Goal: Task Accomplishment & Management: Manage account settings

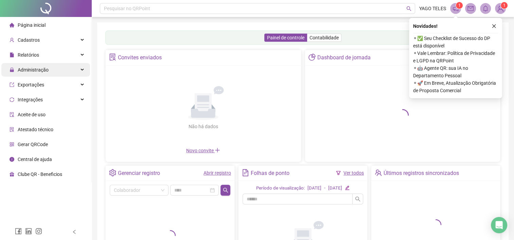
click at [80, 72] on div "Administração" at bounding box center [45, 70] width 89 height 14
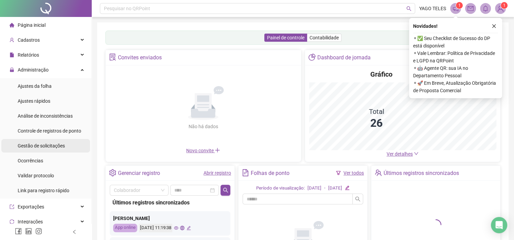
click at [45, 145] on span "Gestão de solicitações" at bounding box center [41, 145] width 47 height 5
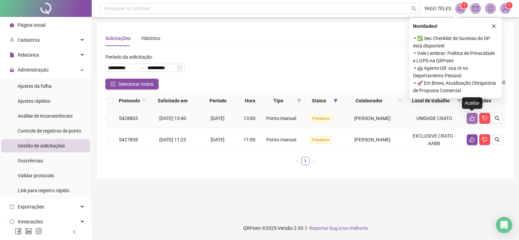
click at [471, 118] on icon "like" at bounding box center [472, 118] width 5 height 5
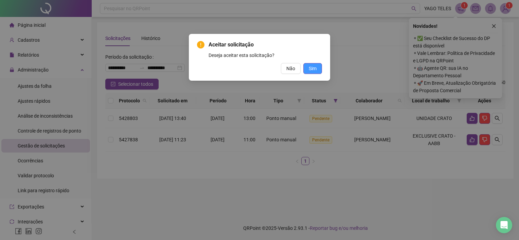
click at [317, 71] on button "Sim" at bounding box center [312, 68] width 19 height 11
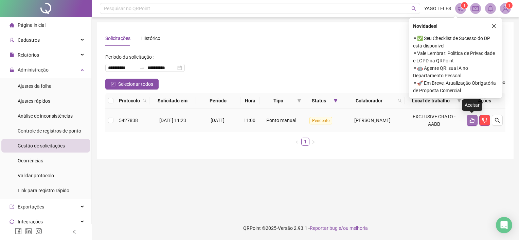
click at [471, 120] on icon "like" at bounding box center [472, 120] width 5 height 5
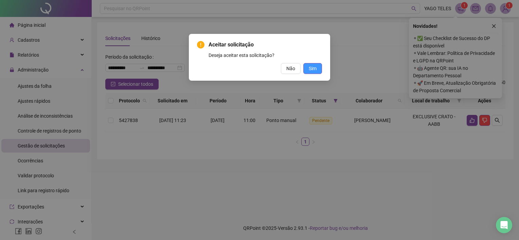
click at [314, 68] on span "Sim" at bounding box center [313, 68] width 8 height 7
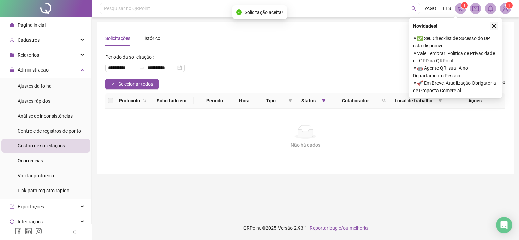
click at [493, 25] on icon "close" at bounding box center [493, 26] width 5 height 5
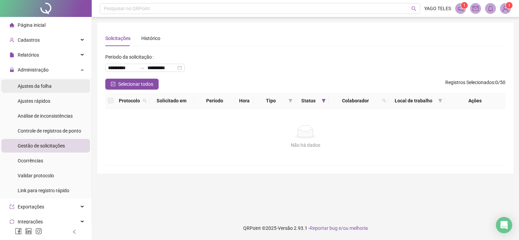
click at [45, 87] on span "Ajustes da folha" at bounding box center [35, 86] width 34 height 5
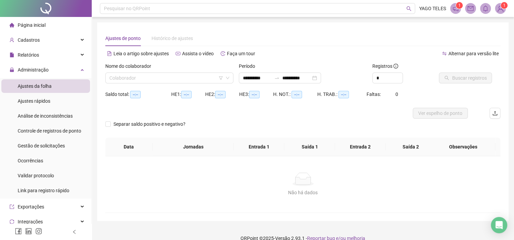
type input "**********"
click at [388, 81] on input "*" at bounding box center [387, 78] width 30 height 10
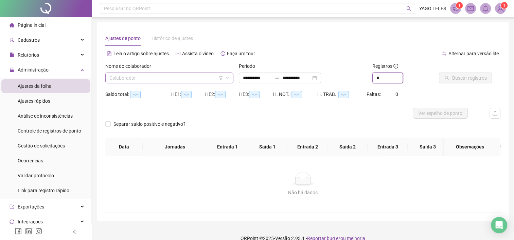
type input "*"
click at [189, 79] on input "search" at bounding box center [166, 78] width 114 height 10
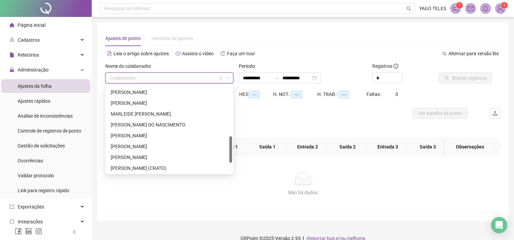
scroll to position [196, 0]
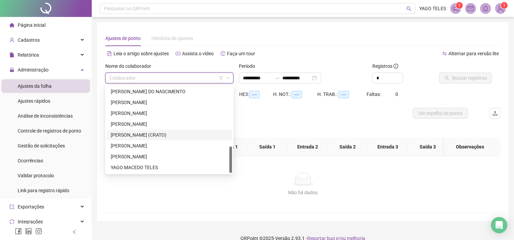
click at [148, 136] on div "[PERSON_NAME] (CRATO)" at bounding box center [169, 134] width 117 height 7
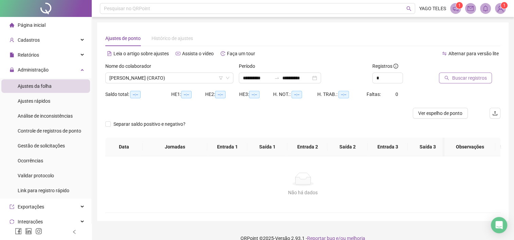
click at [470, 80] on span "Buscar registros" at bounding box center [469, 77] width 35 height 7
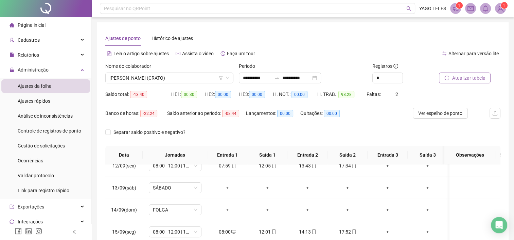
scroll to position [106, 0]
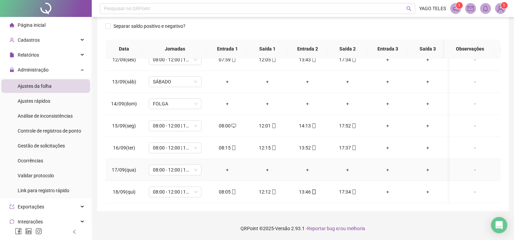
click at [471, 167] on div "-" at bounding box center [475, 169] width 40 height 7
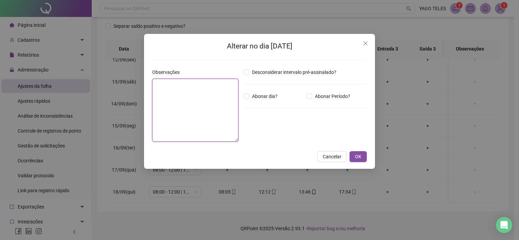
click at [198, 92] on textarea at bounding box center [195, 110] width 86 height 63
type textarea "**********"
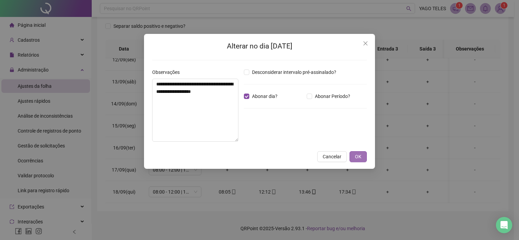
click at [360, 158] on span "OK" at bounding box center [358, 156] width 6 height 7
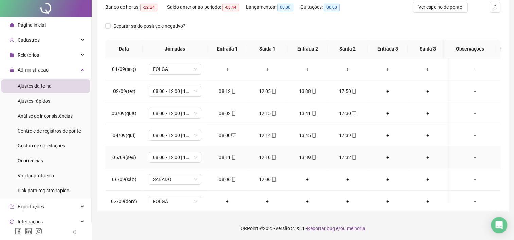
scroll to position [0, 0]
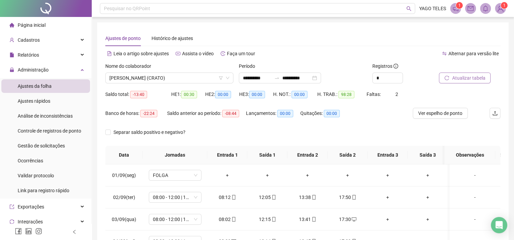
click at [452, 77] on span "Atualizar tabela" at bounding box center [468, 77] width 33 height 7
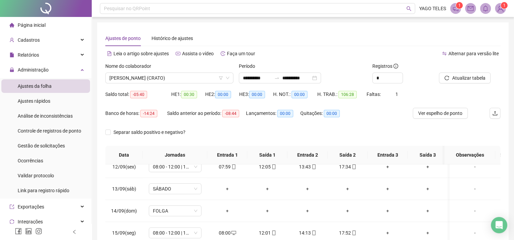
scroll to position [256, 0]
click at [177, 185] on span "SÁBADO" at bounding box center [175, 188] width 44 height 10
click at [226, 133] on div "Separar saldo positivo e negativo?" at bounding box center [302, 136] width 395 height 19
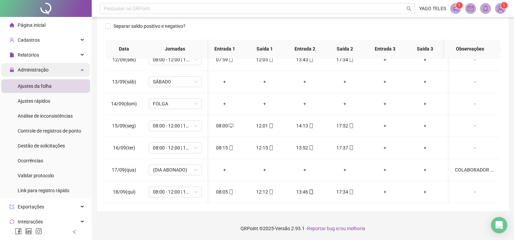
click at [61, 72] on div "Administração" at bounding box center [45, 70] width 89 height 14
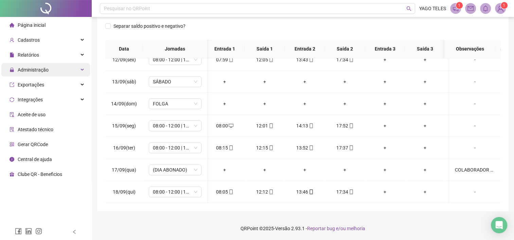
click at [74, 70] on div "Administração" at bounding box center [45, 70] width 89 height 14
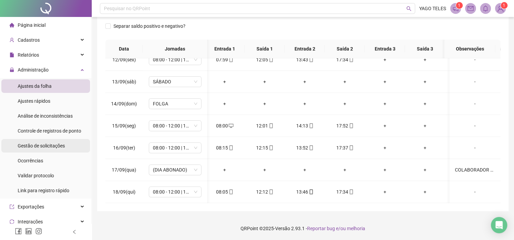
click at [47, 148] on span "Gestão de solicitações" at bounding box center [41, 145] width 47 height 5
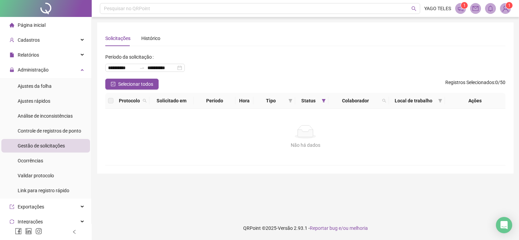
click at [110, 101] on label at bounding box center [110, 100] width 5 height 7
click at [113, 87] on button "Selecionar todos" at bounding box center [131, 84] width 53 height 11
click at [36, 89] on span "Ajustes da folha" at bounding box center [35, 86] width 34 height 5
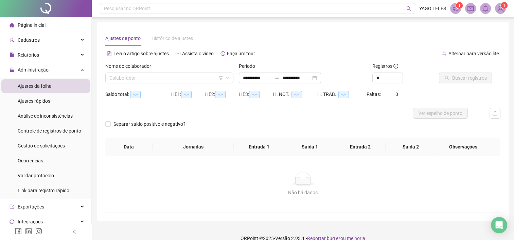
type input "**********"
click at [390, 77] on input "*" at bounding box center [387, 78] width 30 height 10
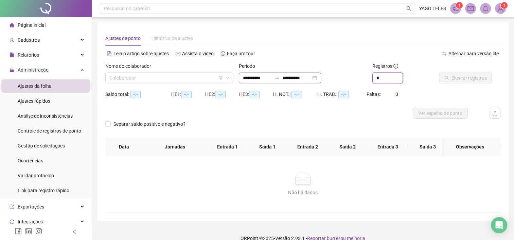
type input "*"
click at [311, 79] on input "**********" at bounding box center [296, 77] width 29 height 7
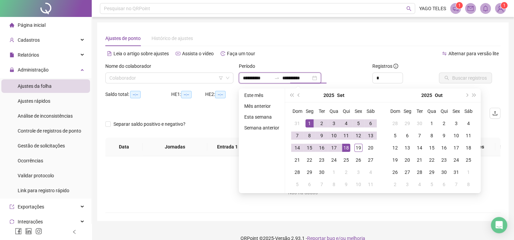
type input "**********"
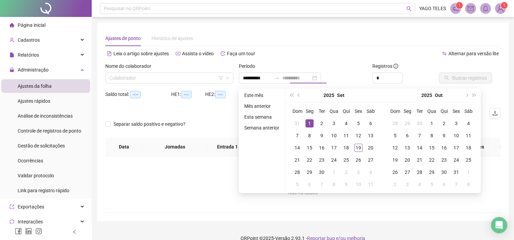
click at [310, 120] on div "1" at bounding box center [309, 124] width 8 height 8
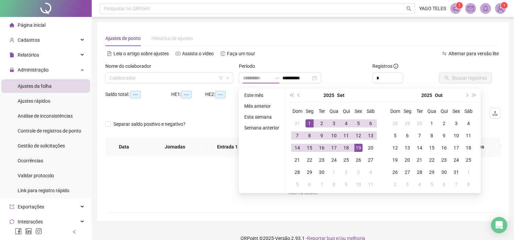
click at [360, 149] on div "19" at bounding box center [358, 148] width 8 height 8
type input "**********"
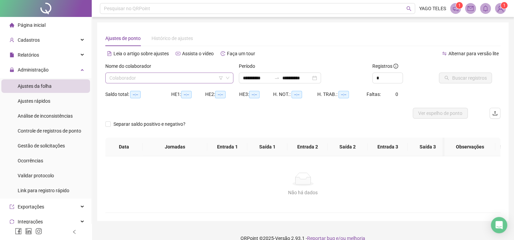
click at [175, 79] on input "search" at bounding box center [166, 78] width 114 height 10
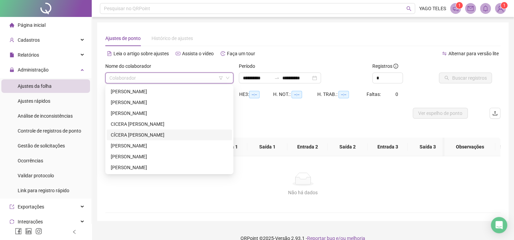
click at [144, 136] on div "CÍCERA [PERSON_NAME]" at bounding box center [169, 134] width 117 height 7
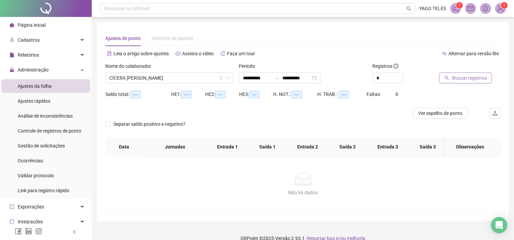
click at [476, 79] on span "Buscar registros" at bounding box center [469, 77] width 35 height 7
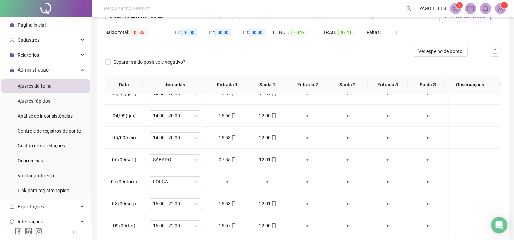
scroll to position [77, 0]
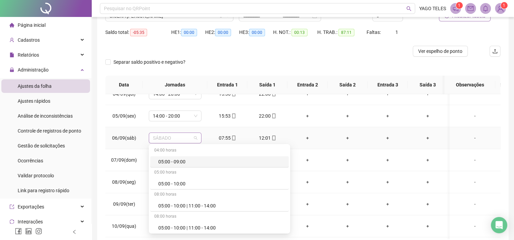
click at [176, 138] on span "SÁBADO" at bounding box center [175, 138] width 44 height 10
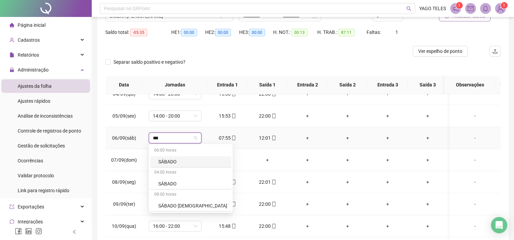
type input "****"
click at [168, 182] on div "SÁBADO" at bounding box center [192, 183] width 69 height 7
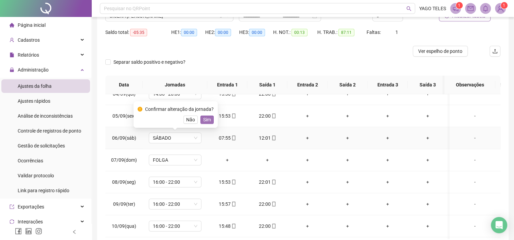
click at [206, 121] on span "Sim" at bounding box center [207, 119] width 8 height 7
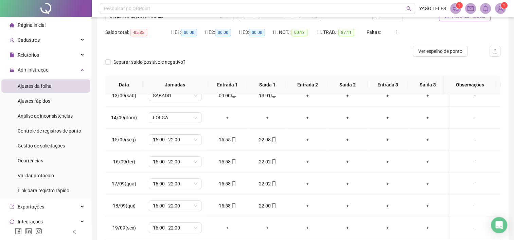
scroll to position [0, 0]
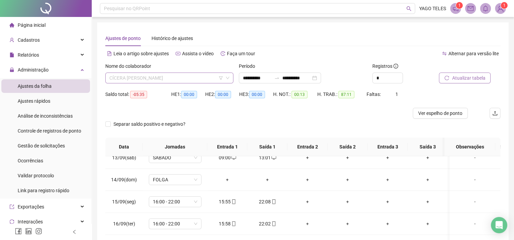
click at [195, 76] on span "CÍCERA [PERSON_NAME]" at bounding box center [169, 78] width 120 height 10
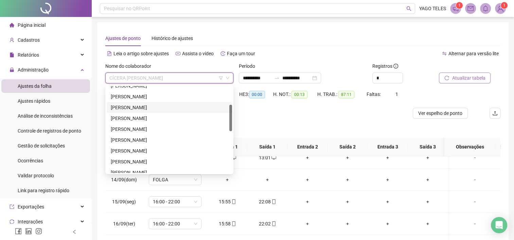
scroll to position [60, 0]
click at [141, 127] on div "[PERSON_NAME]" at bounding box center [169, 128] width 117 height 7
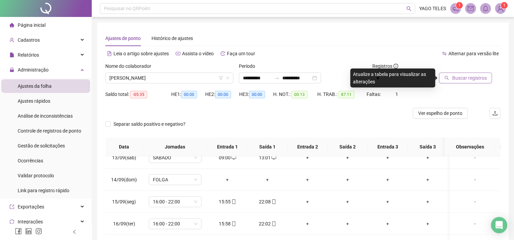
click at [460, 75] on span "Buscar registros" at bounding box center [469, 77] width 35 height 7
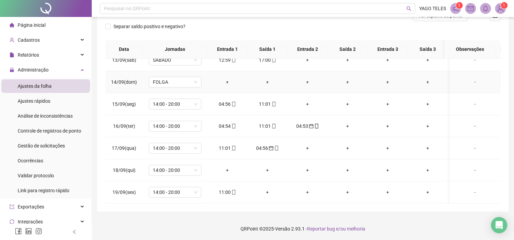
scroll to position [98, 0]
click at [309, 126] on td "04:53" at bounding box center [307, 126] width 40 height 22
click at [309, 124] on icon "calendar" at bounding box center [311, 126] width 4 height 4
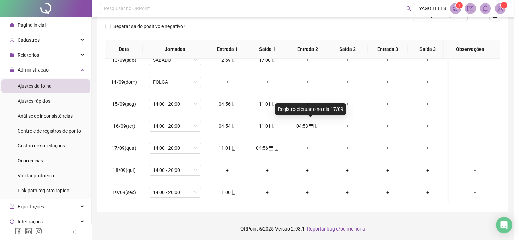
type input "**********"
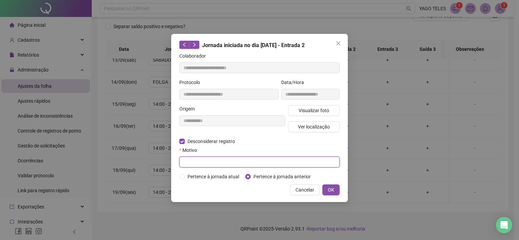
click at [199, 160] on input "text" at bounding box center [259, 162] width 160 height 11
type input "******"
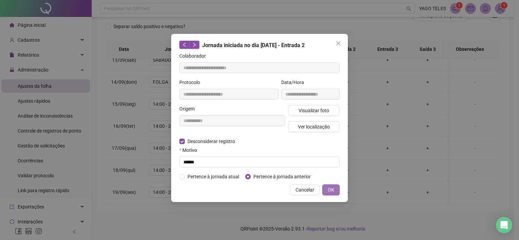
click at [328, 192] on span "OK" at bounding box center [331, 189] width 6 height 7
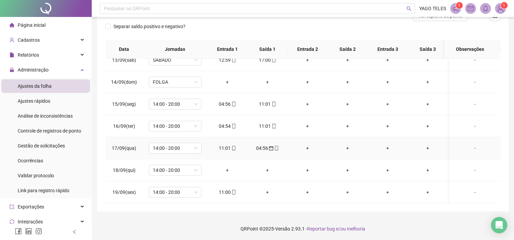
click at [307, 145] on div "+" at bounding box center [307, 148] width 29 height 7
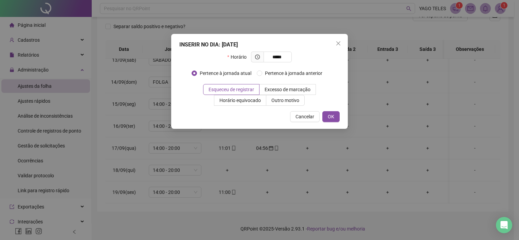
type input "*****"
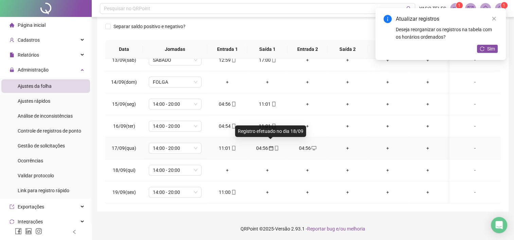
click at [269, 146] on icon "calendar" at bounding box center [271, 148] width 5 height 5
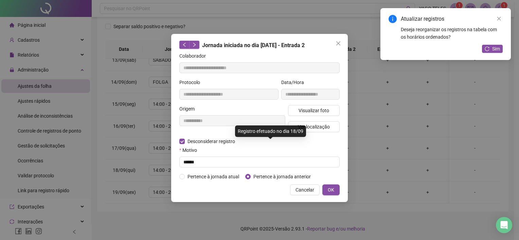
type input "**********"
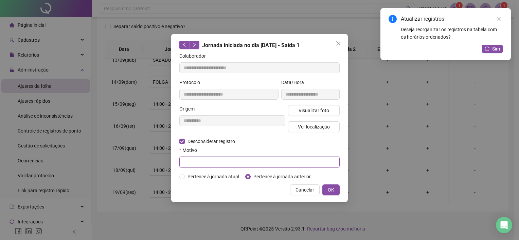
click at [195, 163] on input "text" at bounding box center [259, 162] width 160 height 11
type input "******"
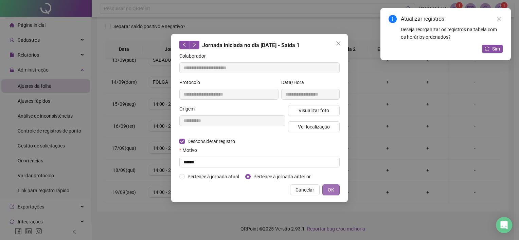
click at [329, 192] on span "OK" at bounding box center [331, 189] width 6 height 7
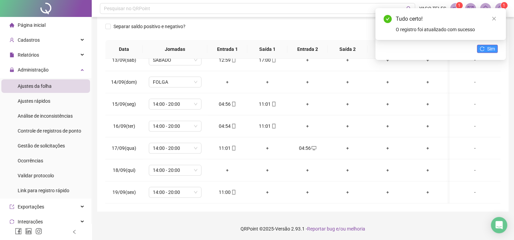
click at [481, 49] on icon "reload" at bounding box center [481, 49] width 5 height 5
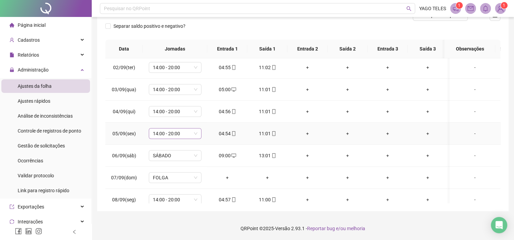
scroll to position [24, 0]
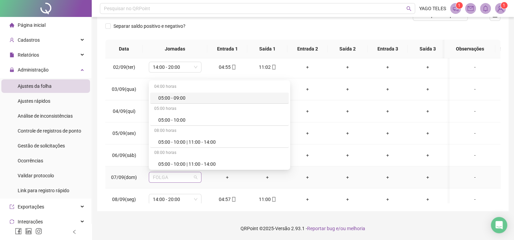
click at [178, 179] on span "FOLGA" at bounding box center [175, 177] width 44 height 10
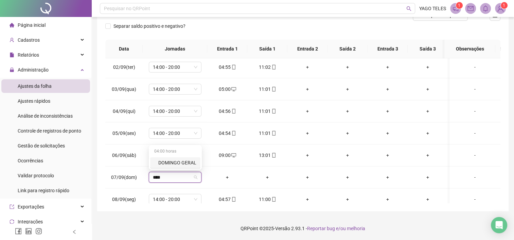
type input "****"
click at [103, 147] on div "**********" at bounding box center [302, 67] width 411 height 287
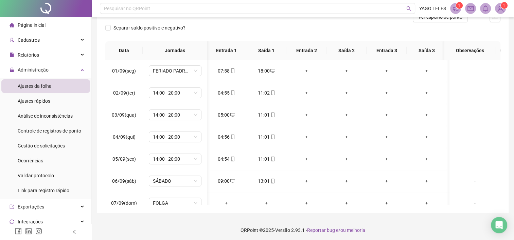
scroll to position [0, 0]
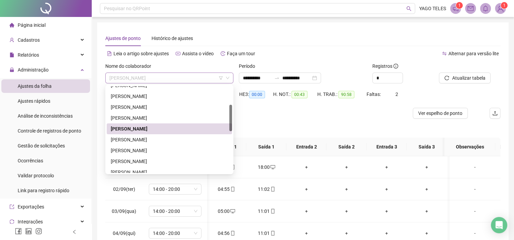
click at [187, 81] on span "[PERSON_NAME]" at bounding box center [169, 78] width 120 height 10
click at [143, 119] on div "[PERSON_NAME]" at bounding box center [169, 117] width 117 height 7
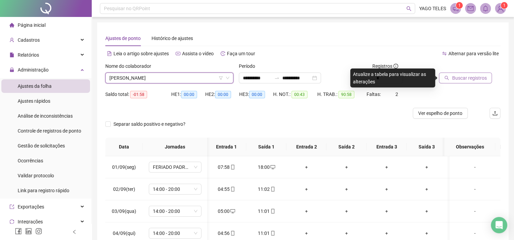
click at [459, 80] on span "Buscar registros" at bounding box center [469, 77] width 35 height 7
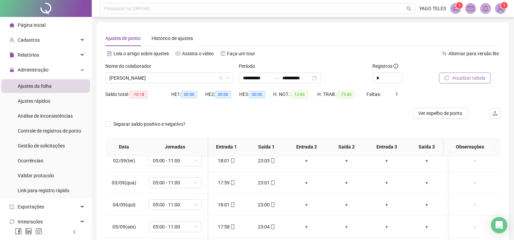
scroll to position [0, 1]
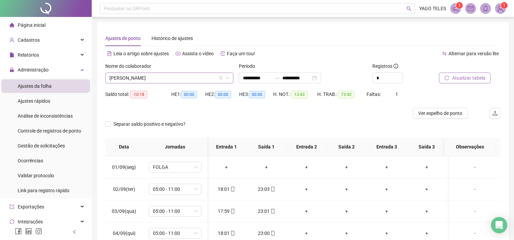
click at [198, 76] on span "[PERSON_NAME]" at bounding box center [169, 78] width 120 height 10
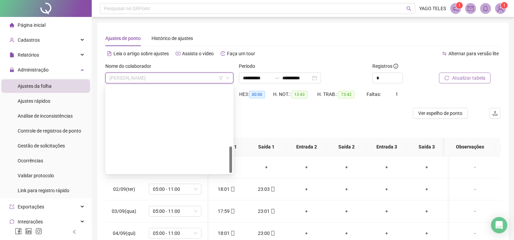
scroll to position [196, 0]
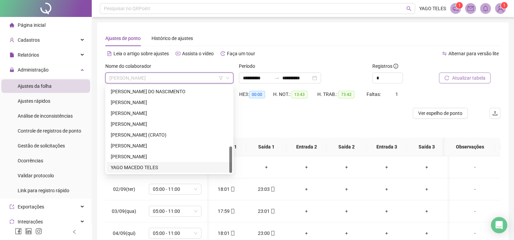
click at [141, 173] on div "239522 12752 MARLEIDE [PERSON_NAME] DO NASCIMENTO [PERSON_NAME] (CRATO) [PERSON…" at bounding box center [169, 130] width 128 height 90
click at [146, 169] on div "YAGO MACEDO TELES" at bounding box center [169, 167] width 117 height 7
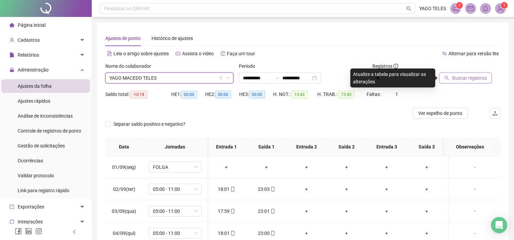
click at [464, 76] on span "Buscar registros" at bounding box center [469, 77] width 35 height 7
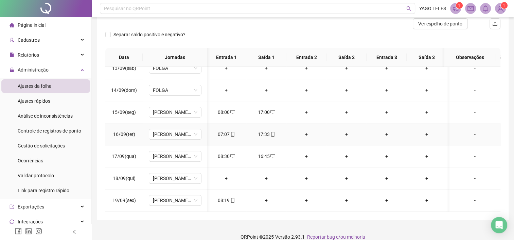
scroll to position [98, 0]
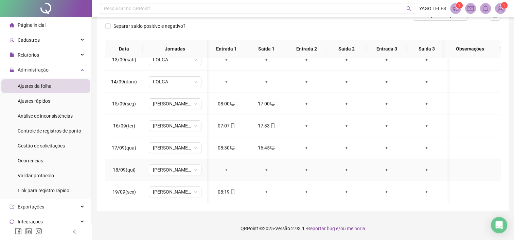
click at [228, 166] on div "+" at bounding box center [226, 169] width 29 height 7
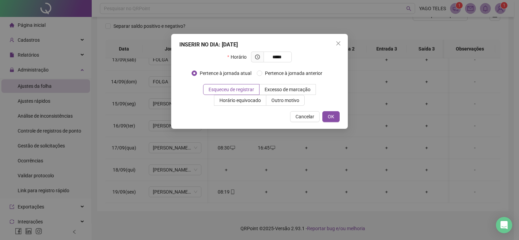
type input "*****"
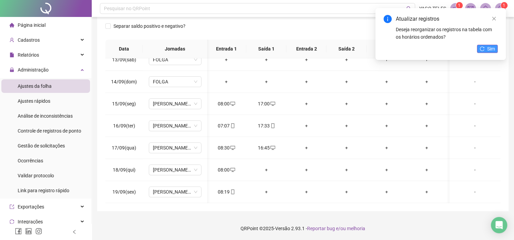
click at [492, 49] on span "Sim" at bounding box center [491, 48] width 8 height 7
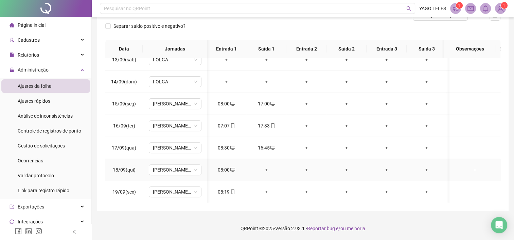
click at [266, 167] on div "+" at bounding box center [266, 169] width 29 height 7
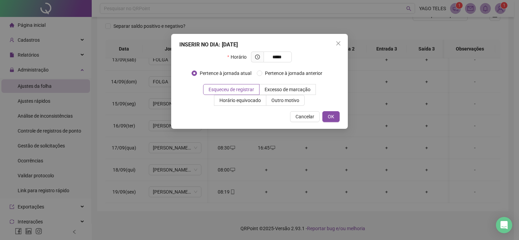
type input "*****"
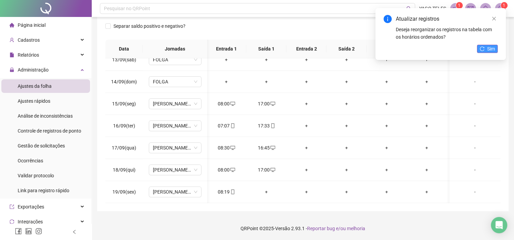
click at [487, 47] on span "Sim" at bounding box center [491, 48] width 8 height 7
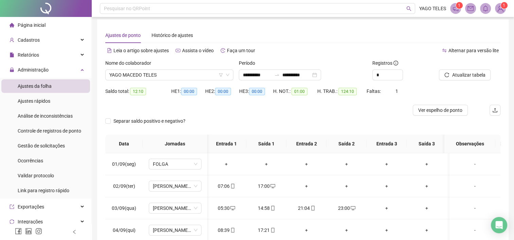
scroll to position [0, 0]
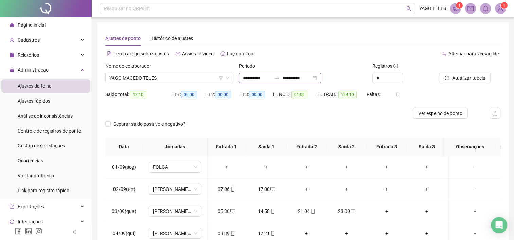
click at [321, 78] on div "**********" at bounding box center [280, 78] width 82 height 11
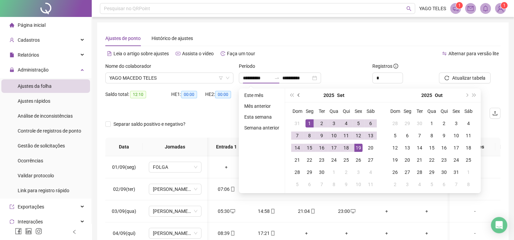
click at [297, 96] on span "prev-year" at bounding box center [298, 95] width 3 height 3
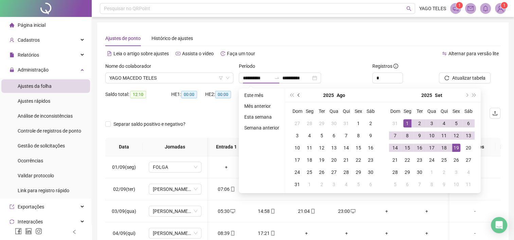
click at [297, 94] on button "prev-year" at bounding box center [298, 96] width 7 height 14
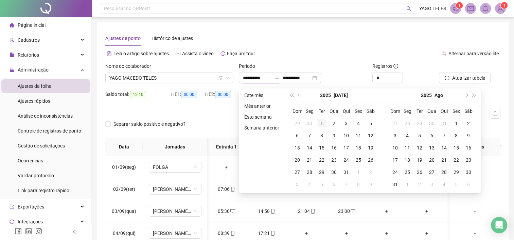
type input "**********"
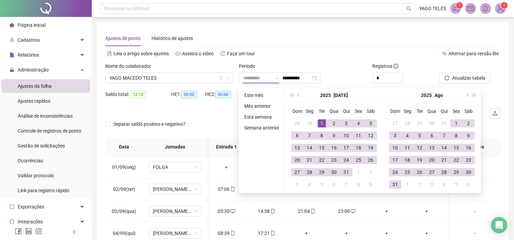
click at [322, 124] on div "1" at bounding box center [321, 124] width 8 height 8
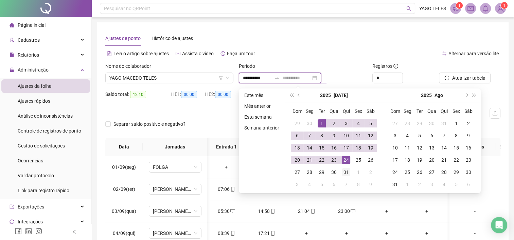
type input "**********"
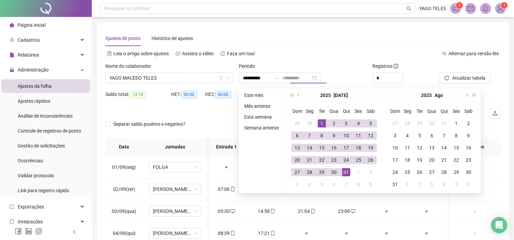
click at [346, 172] on div "31" at bounding box center [346, 172] width 8 height 8
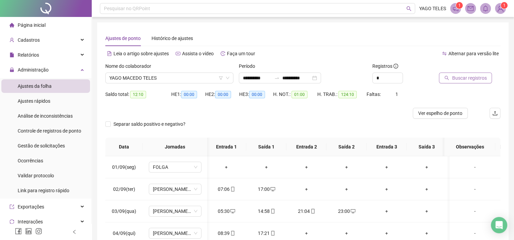
click at [465, 78] on span "Buscar registros" at bounding box center [469, 77] width 35 height 7
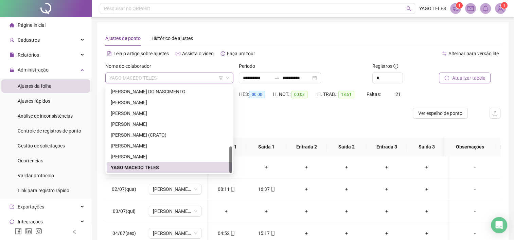
click at [199, 78] on span "YAGO MACEDO TELES" at bounding box center [169, 78] width 120 height 10
click at [149, 102] on div "[PERSON_NAME]" at bounding box center [169, 102] width 117 height 7
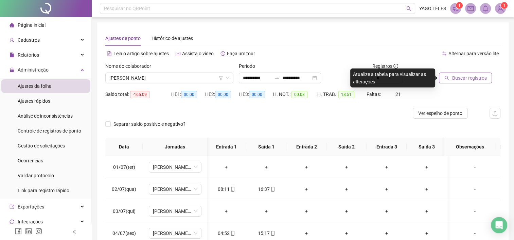
click at [479, 79] on span "Buscar registros" at bounding box center [469, 77] width 35 height 7
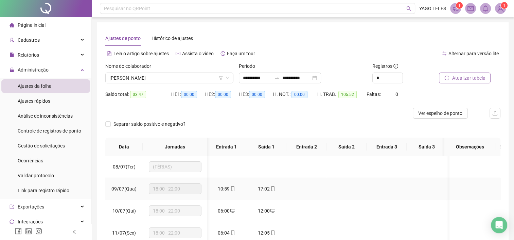
scroll to position [170, 1]
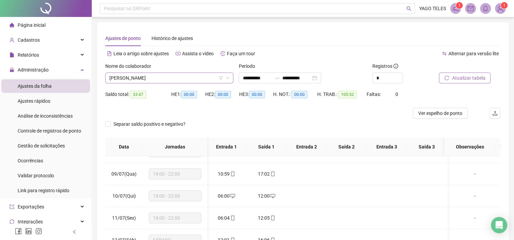
click at [228, 79] on icon "down" at bounding box center [227, 78] width 4 height 4
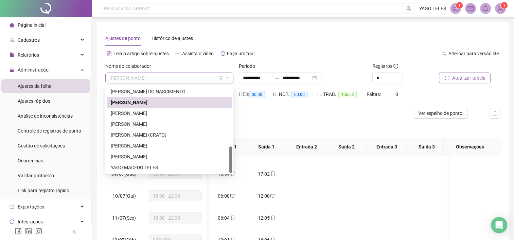
click at [191, 77] on span "[PERSON_NAME]" at bounding box center [169, 78] width 120 height 10
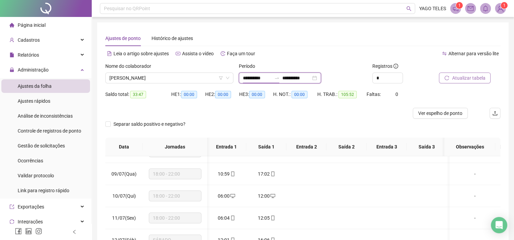
click at [270, 80] on input "**********" at bounding box center [257, 77] width 29 height 7
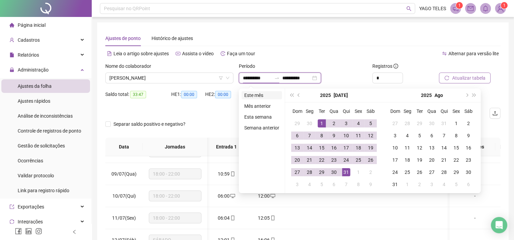
type input "**********"
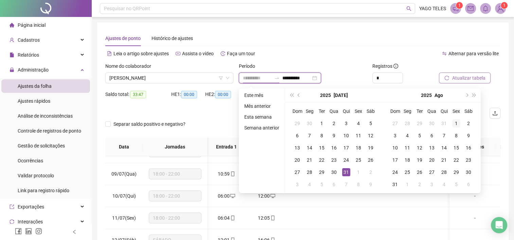
type input "**********"
click at [455, 125] on div "1" at bounding box center [456, 124] width 8 height 8
type input "**********"
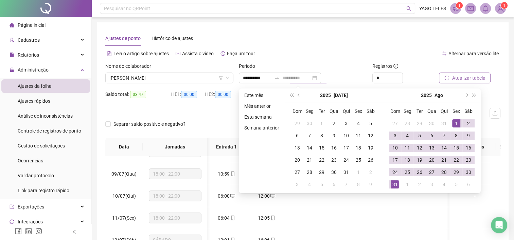
click at [395, 185] on div "31" at bounding box center [395, 185] width 8 height 8
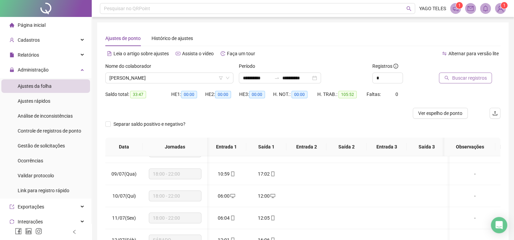
click at [465, 77] on span "Buscar registros" at bounding box center [469, 77] width 35 height 7
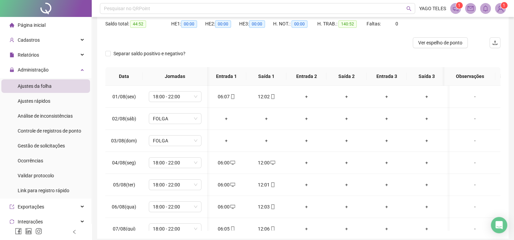
scroll to position [0, 0]
click at [75, 55] on div "Relatórios" at bounding box center [45, 55] width 89 height 14
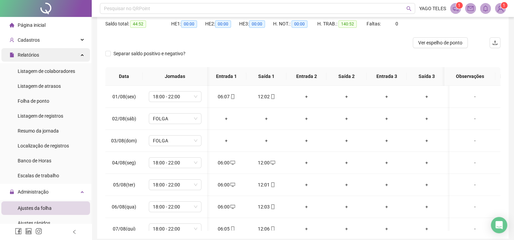
click at [75, 57] on div "Relatórios" at bounding box center [45, 55] width 89 height 14
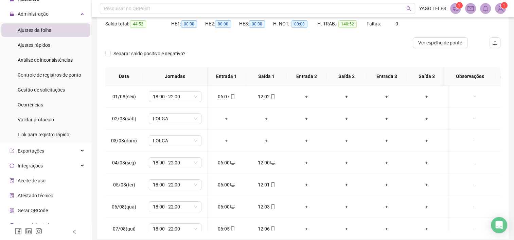
scroll to position [65, 0]
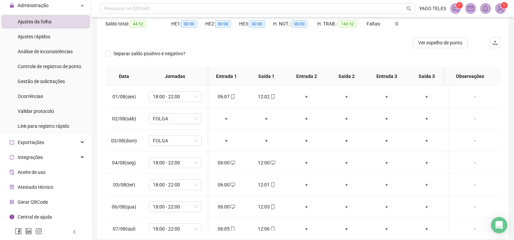
click at [48, 218] on span "Central de ajuda" at bounding box center [35, 217] width 34 height 5
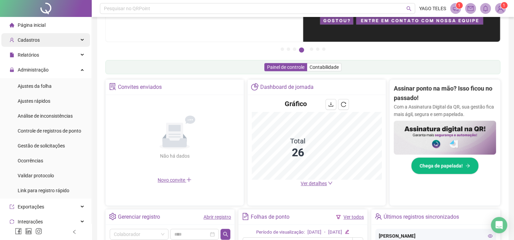
click at [75, 41] on div "Cadastros" at bounding box center [45, 40] width 89 height 14
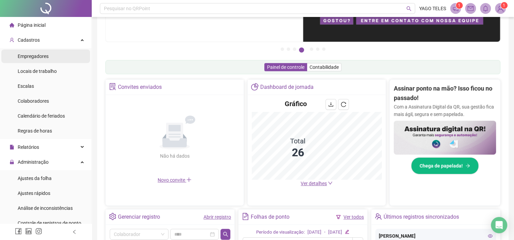
click at [40, 58] on span "Empregadores" at bounding box center [33, 56] width 31 height 5
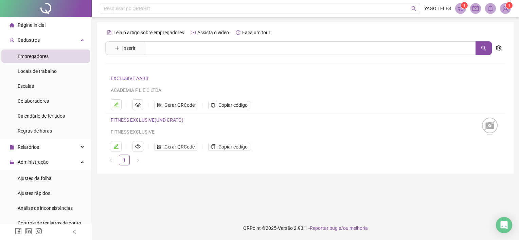
click at [506, 11] on img at bounding box center [505, 8] width 10 height 10
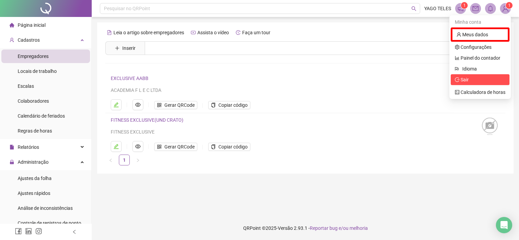
click at [471, 78] on span "Sair" at bounding box center [480, 79] width 51 height 7
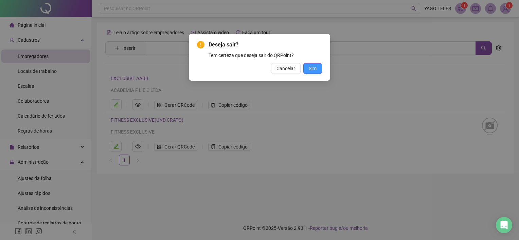
click at [314, 70] on span "Sim" at bounding box center [313, 68] width 8 height 7
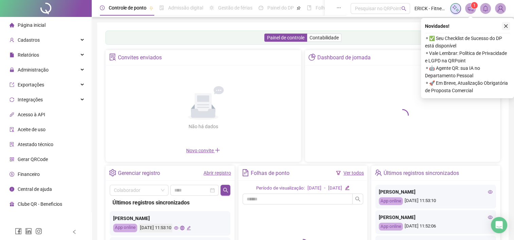
click at [508, 25] on button "button" at bounding box center [506, 26] width 8 height 8
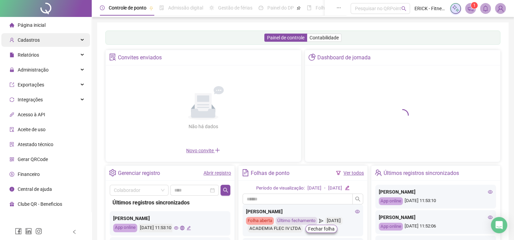
click at [83, 38] on div "Cadastros" at bounding box center [45, 40] width 89 height 14
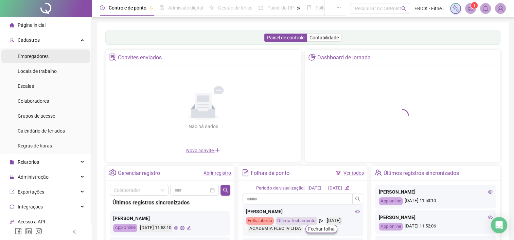
click at [45, 58] on span "Empregadores" at bounding box center [33, 56] width 31 height 5
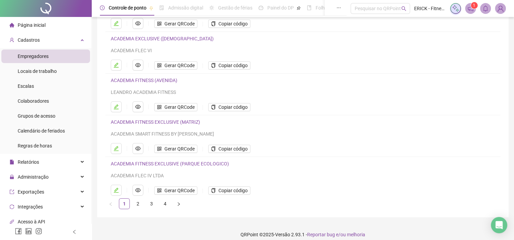
scroll to position [88, 0]
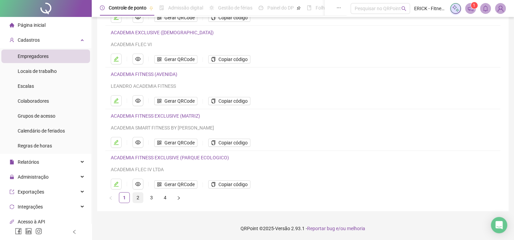
click at [141, 198] on link "2" at bounding box center [138, 198] width 10 height 10
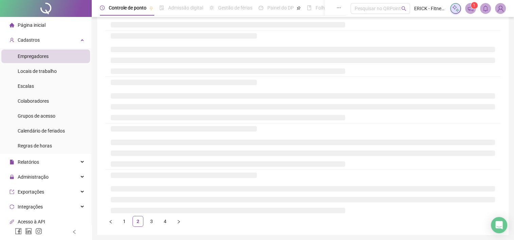
scroll to position [46, 0]
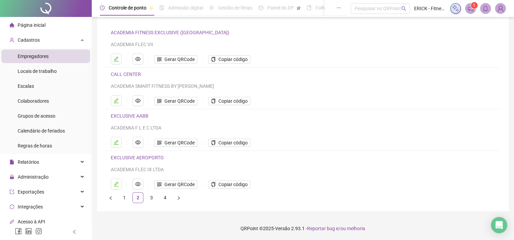
click at [134, 115] on link "EXCLUSIVE AABB" at bounding box center [130, 115] width 38 height 5
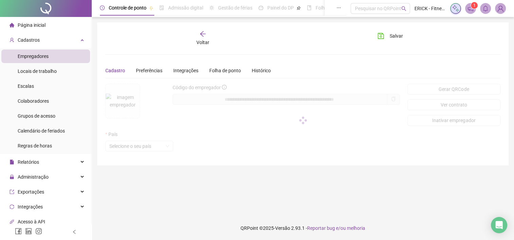
scroll to position [0, 0]
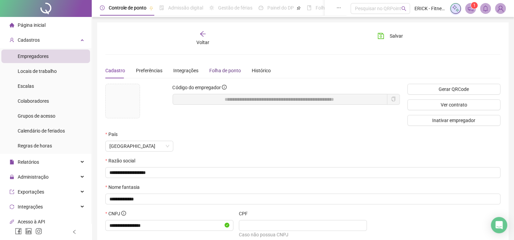
click at [217, 68] on div "Folha de ponto" at bounding box center [225, 70] width 32 height 7
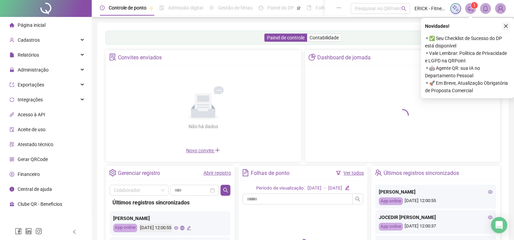
click at [508, 26] on button "button" at bounding box center [506, 26] width 8 height 8
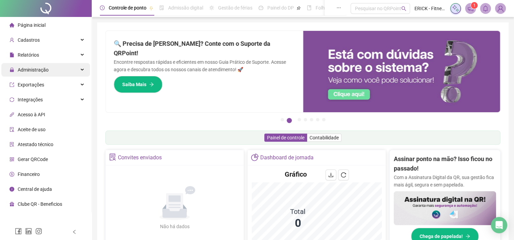
click at [80, 70] on div "Administração" at bounding box center [45, 70] width 89 height 14
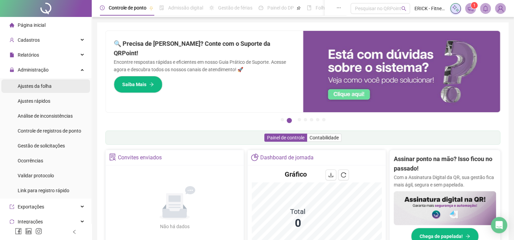
click at [48, 86] on span "Ajustes da folha" at bounding box center [35, 86] width 34 height 5
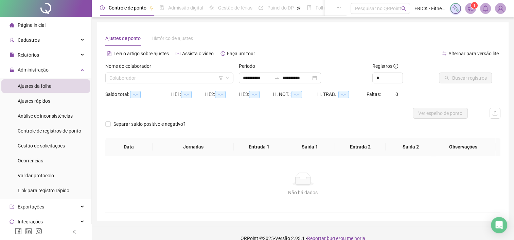
type input "**********"
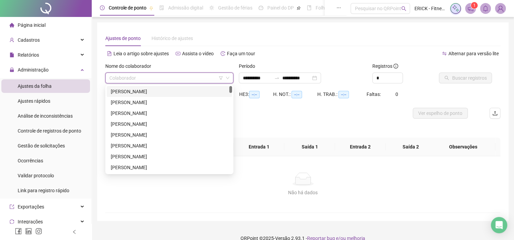
click at [164, 79] on input "search" at bounding box center [166, 78] width 114 height 10
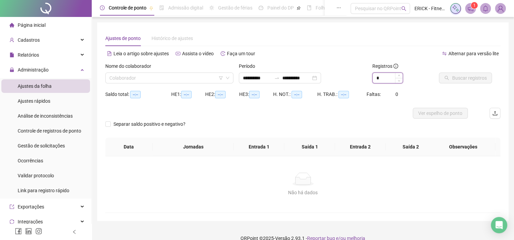
click at [390, 80] on input "*" at bounding box center [387, 78] width 30 height 10
type input "*"
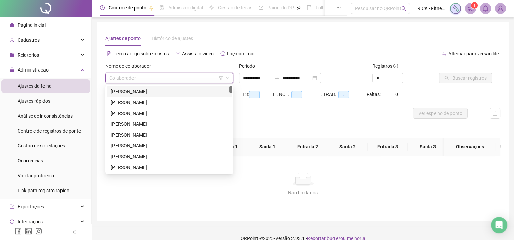
click at [211, 74] on input "search" at bounding box center [166, 78] width 114 height 10
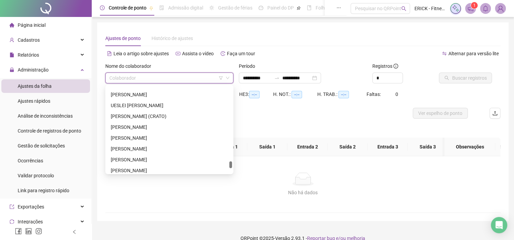
scroll to position [2160, 0]
